Goal: Check status: Check status

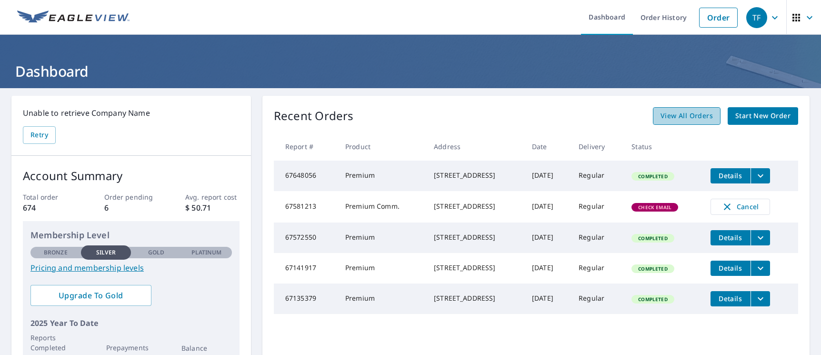
click at [691, 116] on span "View All Orders" at bounding box center [687, 116] width 52 height 12
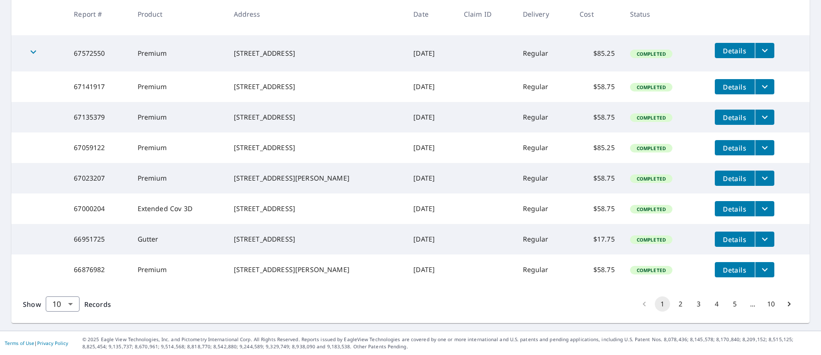
scroll to position [271, 0]
click at [72, 307] on body "TF TF Dashboard Order History Order TF Dashboard / Order History Order History …" at bounding box center [410, 177] width 821 height 355
click at [57, 341] on li "100" at bounding box center [62, 334] width 34 height 17
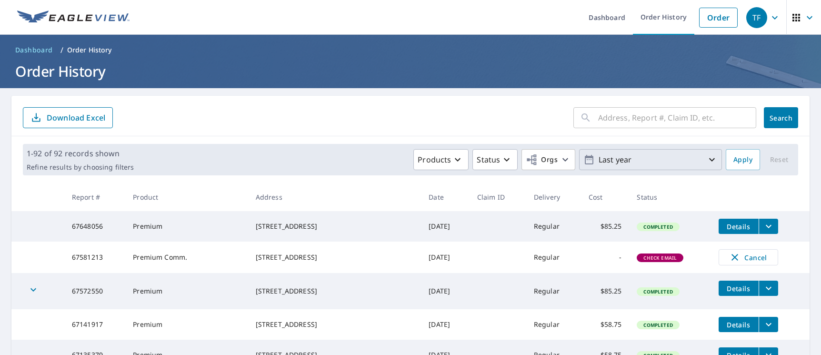
scroll to position [18, 0]
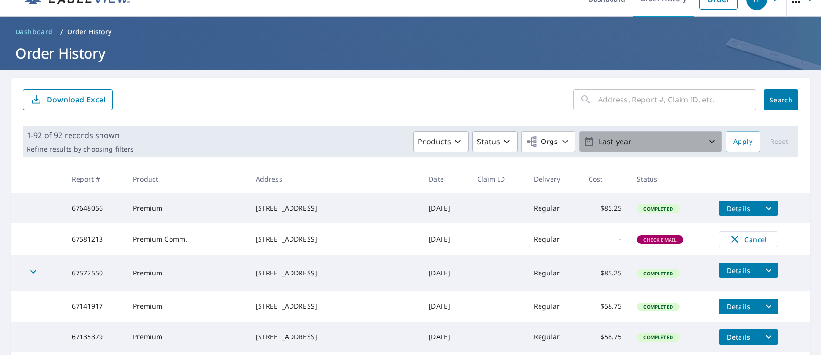
click at [608, 145] on p "Last year" at bounding box center [650, 141] width 111 height 17
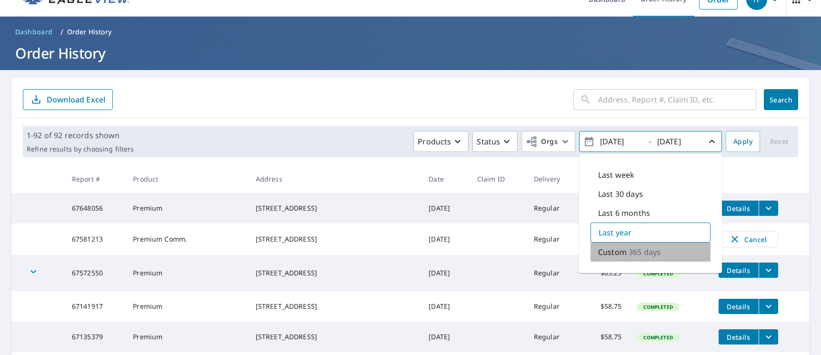
click at [616, 255] on p "Custom" at bounding box center [612, 251] width 29 height 11
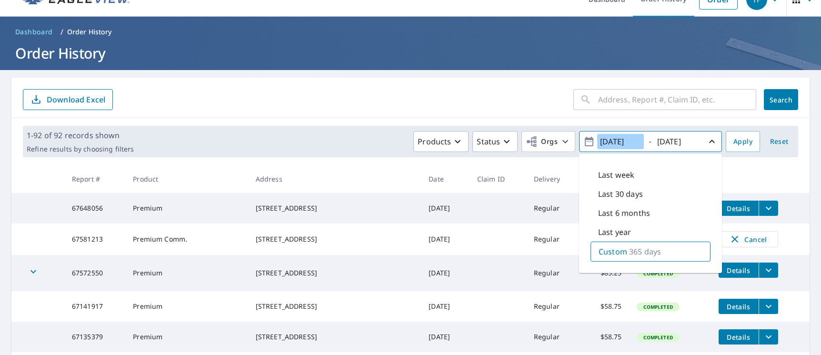
click at [606, 141] on input "[DATE]" at bounding box center [620, 141] width 47 height 15
type input "[DATE]"
click at [726, 137] on button "Apply" at bounding box center [743, 141] width 34 height 21
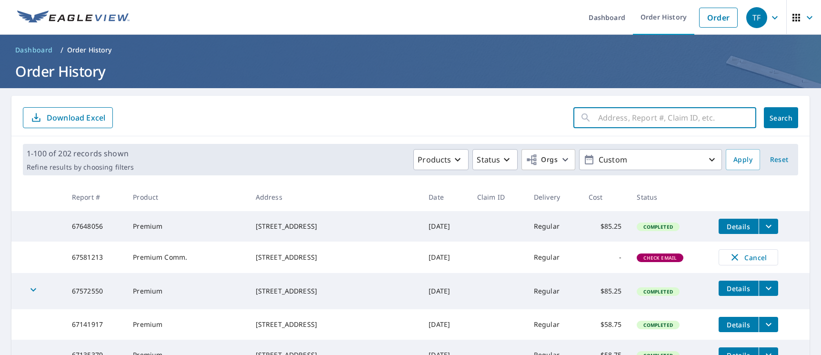
click at [644, 120] on input "text" at bounding box center [677, 117] width 158 height 27
type input "[STREET_ADDRESS]"
click button "Search" at bounding box center [781, 117] width 34 height 21
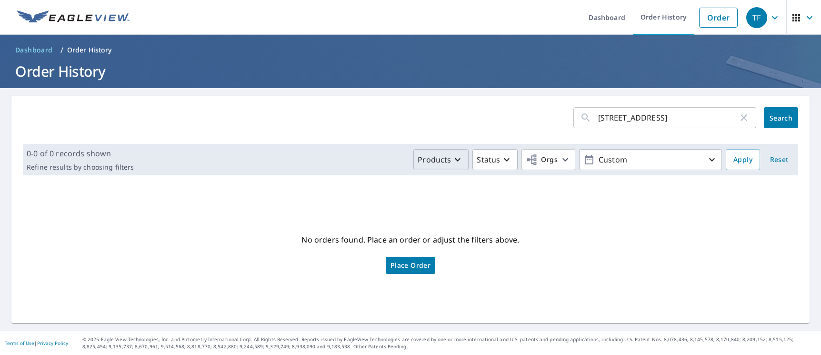
click at [452, 163] on icon "button" at bounding box center [457, 159] width 11 height 11
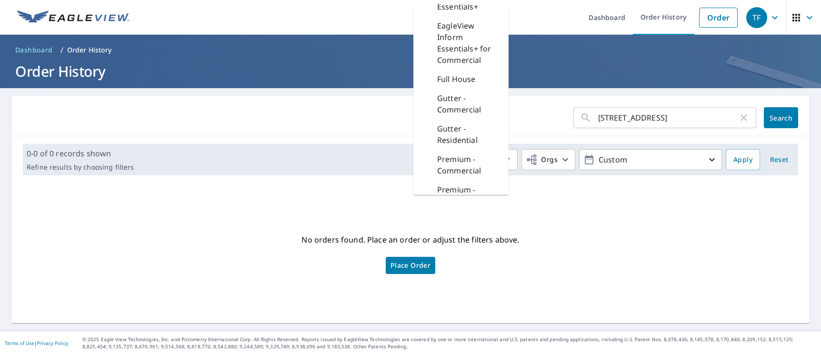
scroll to position [185, 0]
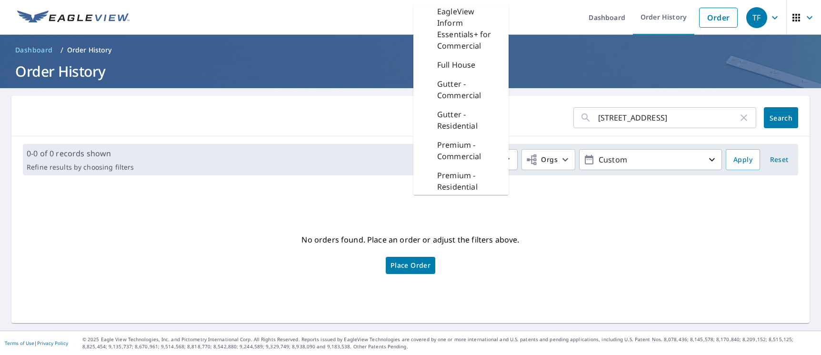
click at [561, 112] on form "[STREET_ADDRESS] ​ Search" at bounding box center [410, 117] width 775 height 21
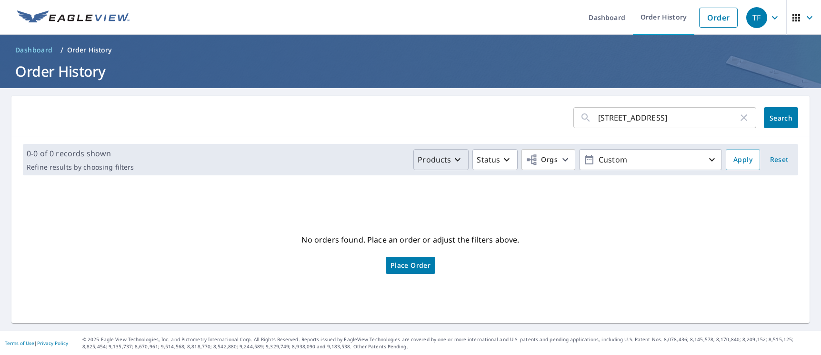
click at [684, 116] on input "[STREET_ADDRESS]" at bounding box center [668, 117] width 140 height 27
type input "[STREET_ADDRESS]"
click button "Search" at bounding box center [781, 117] width 34 height 21
click at [443, 161] on p "Products" at bounding box center [434, 159] width 33 height 11
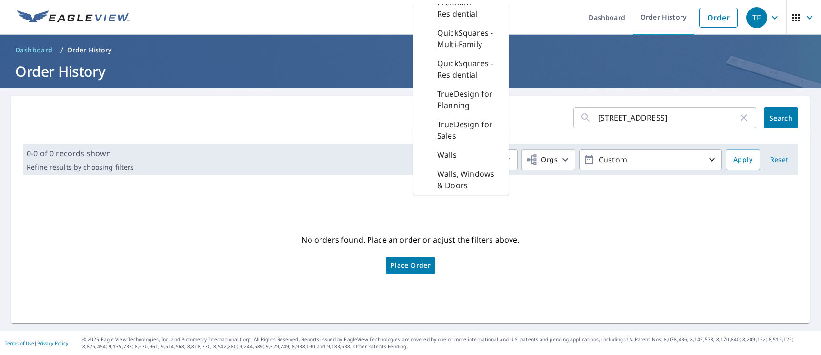
scroll to position [370, 0]
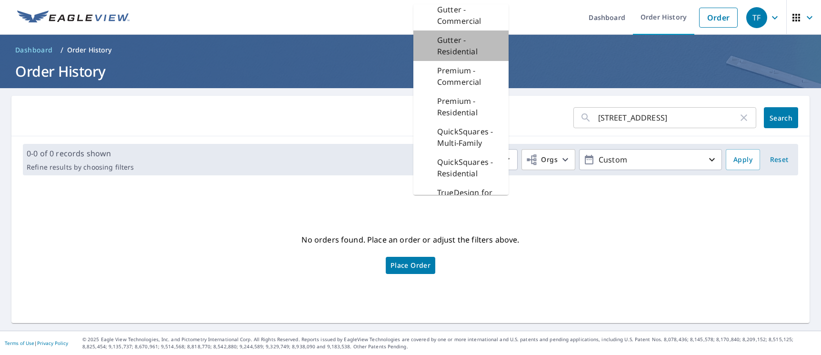
click at [463, 57] on p "Gutter - Residential" at bounding box center [469, 45] width 64 height 23
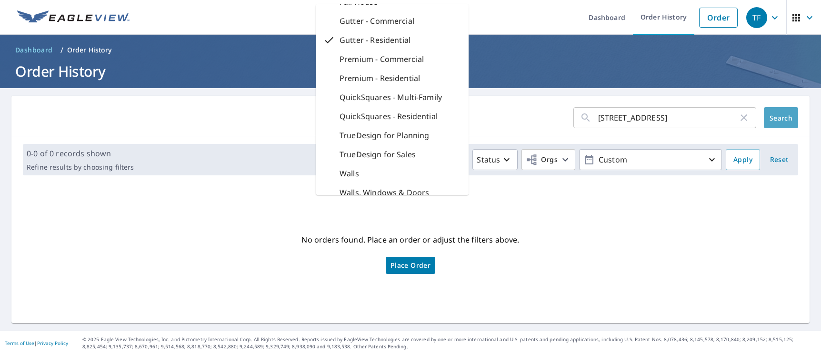
click at [776, 117] on span "Search" at bounding box center [781, 117] width 19 height 9
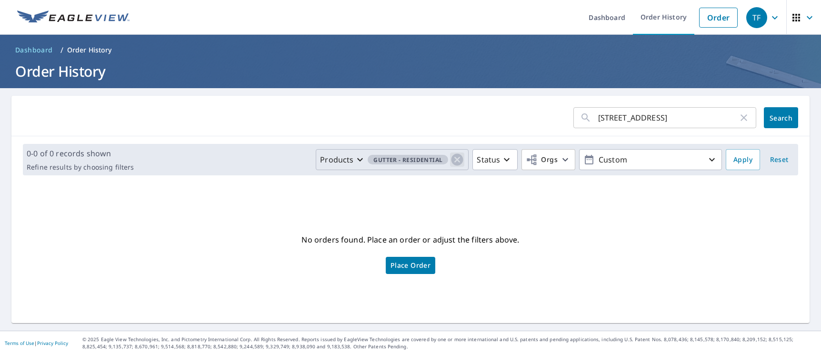
click at [454, 159] on icon "button" at bounding box center [458, 160] width 12 height 12
click at [501, 164] on icon "button" at bounding box center [506, 159] width 11 height 11
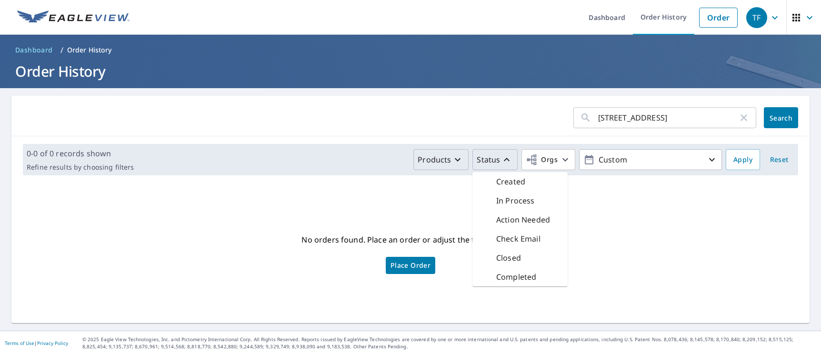
click at [519, 272] on p "Completed" at bounding box center [516, 276] width 40 height 11
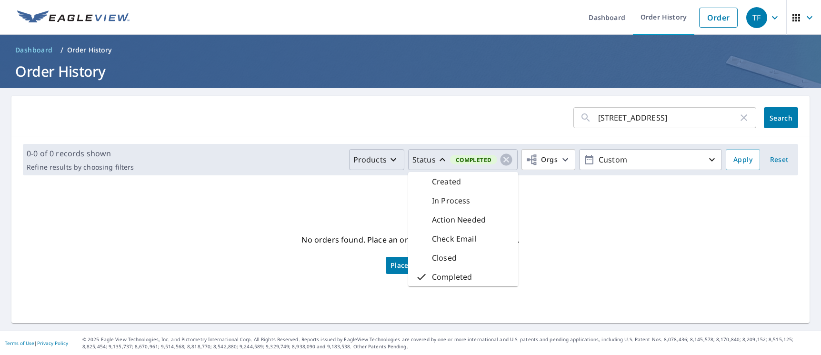
click at [795, 117] on div "[STREET_ADDRESS] ​ Search" at bounding box center [410, 116] width 798 height 40
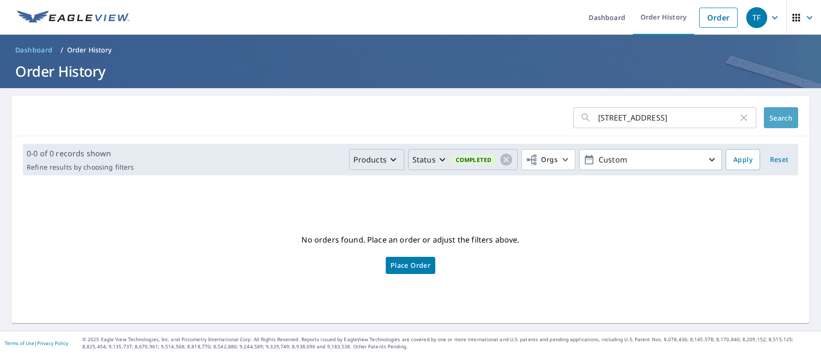
click at [783, 118] on span "Search" at bounding box center [781, 117] width 19 height 9
click at [501, 156] on icon "button" at bounding box center [507, 160] width 12 height 12
